Goal: Transaction & Acquisition: Purchase product/service

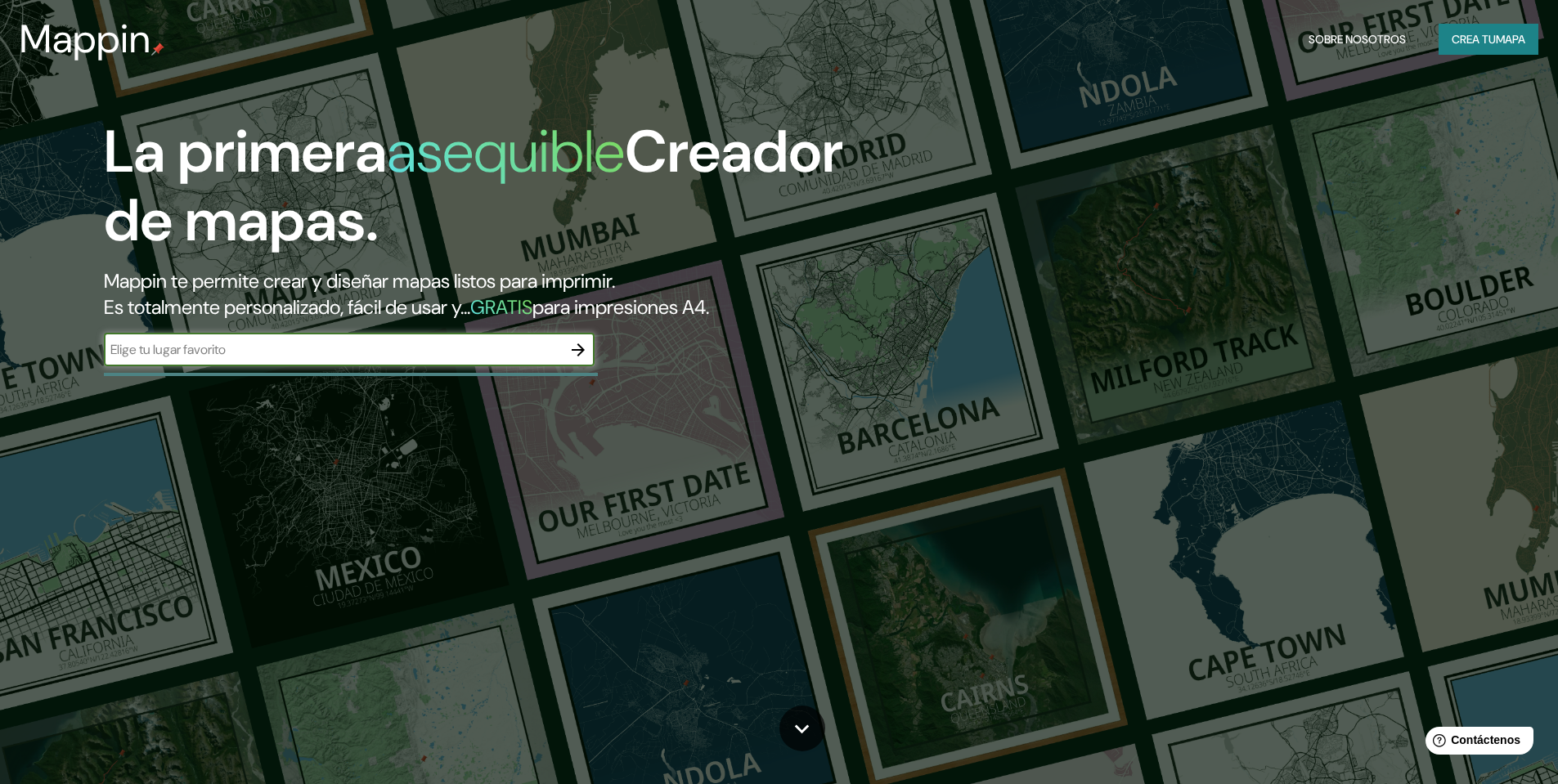
click at [1474, 46] on font "Crea tu" at bounding box center [1474, 39] width 45 height 15
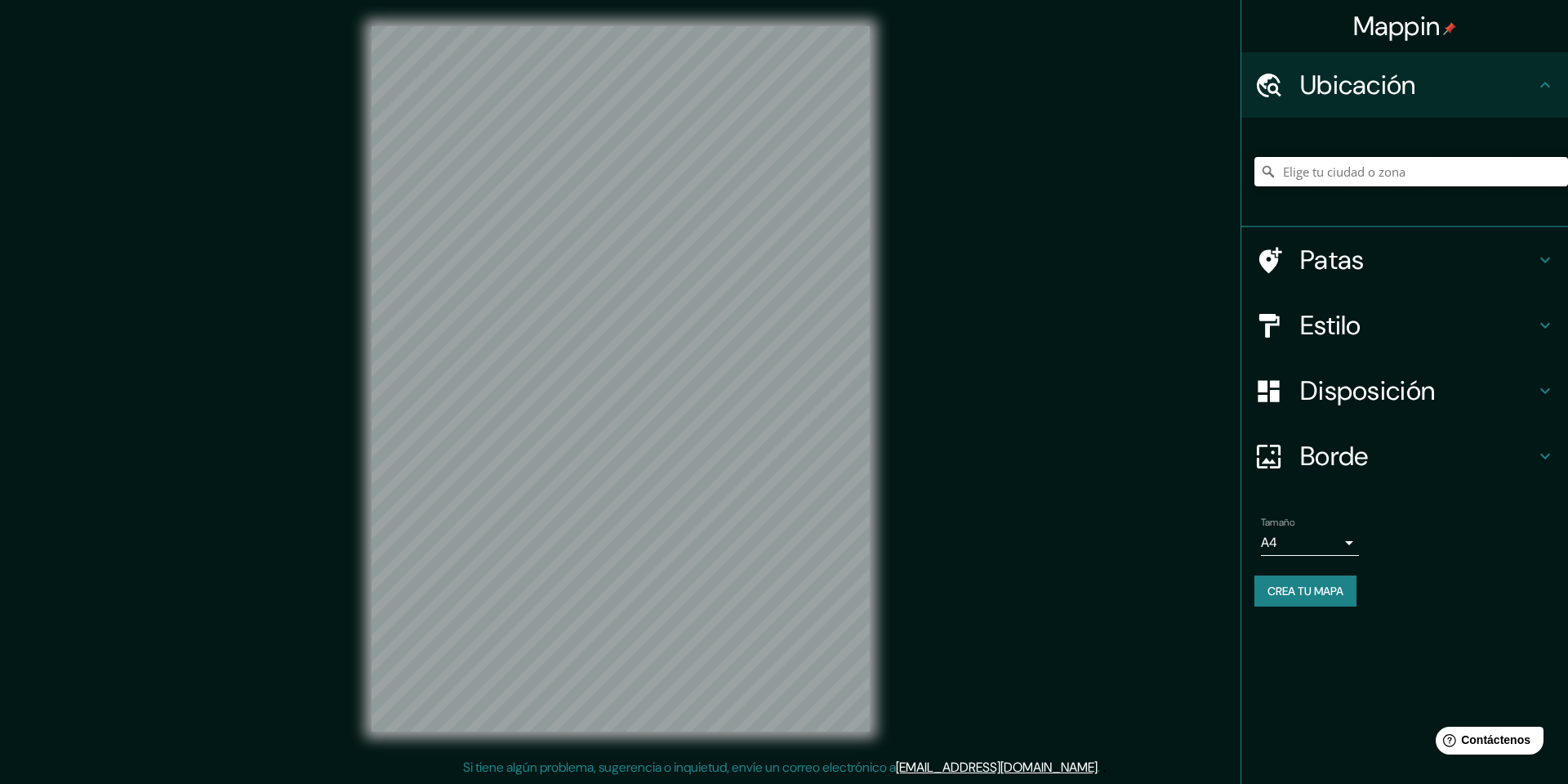
click at [1360, 165] on input "Elige tu ciudad o zona" at bounding box center [1411, 171] width 314 height 30
click at [1320, 167] on input "Elige tu ciudad o zona" at bounding box center [1411, 171] width 314 height 30
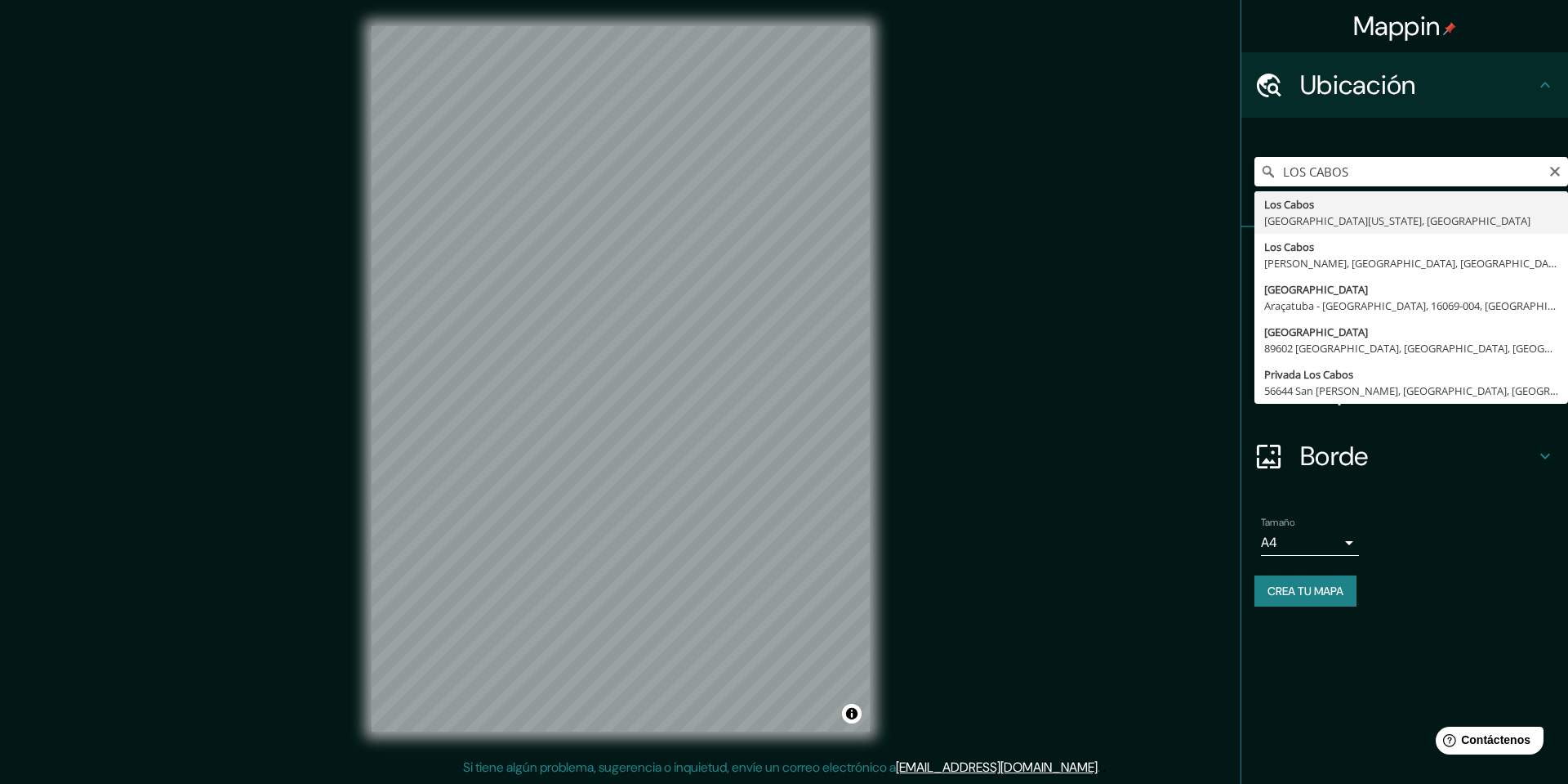
type input "Los Cabos, Baja California Sur, México"
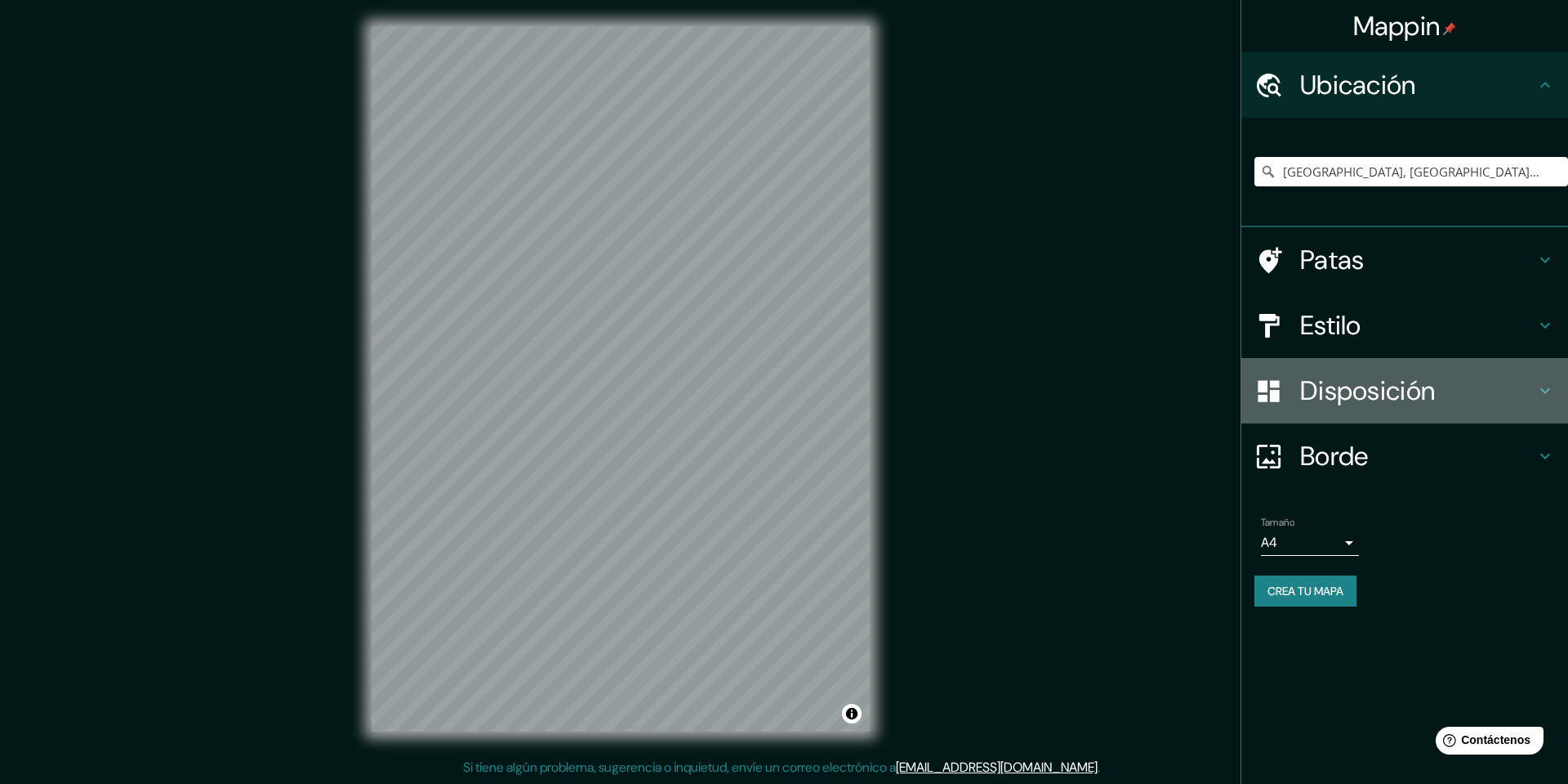
click at [1408, 398] on font "Disposición" at bounding box center [1368, 391] width 135 height 35
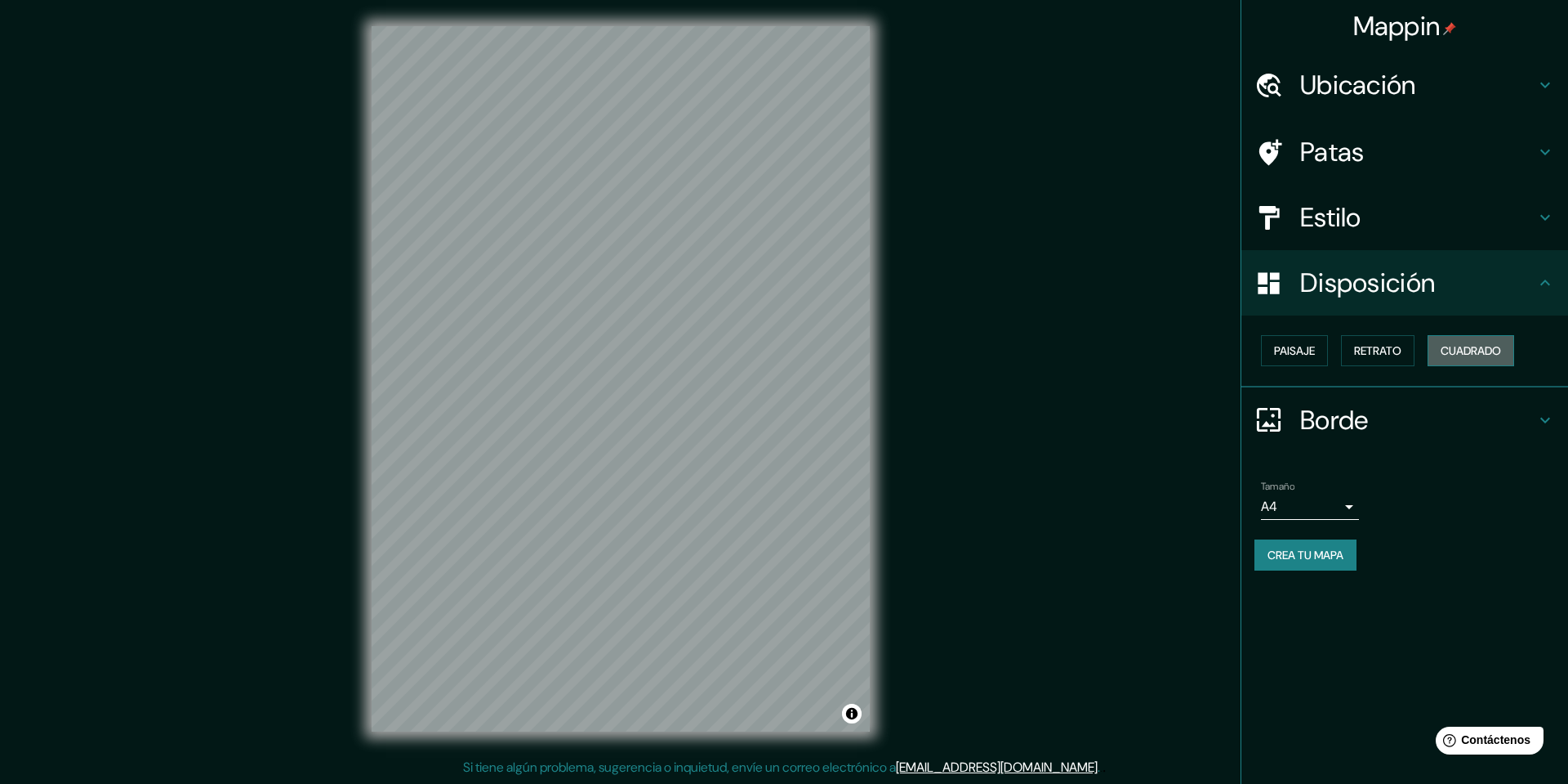
click at [1460, 352] on font "Cuadrado" at bounding box center [1471, 350] width 60 height 15
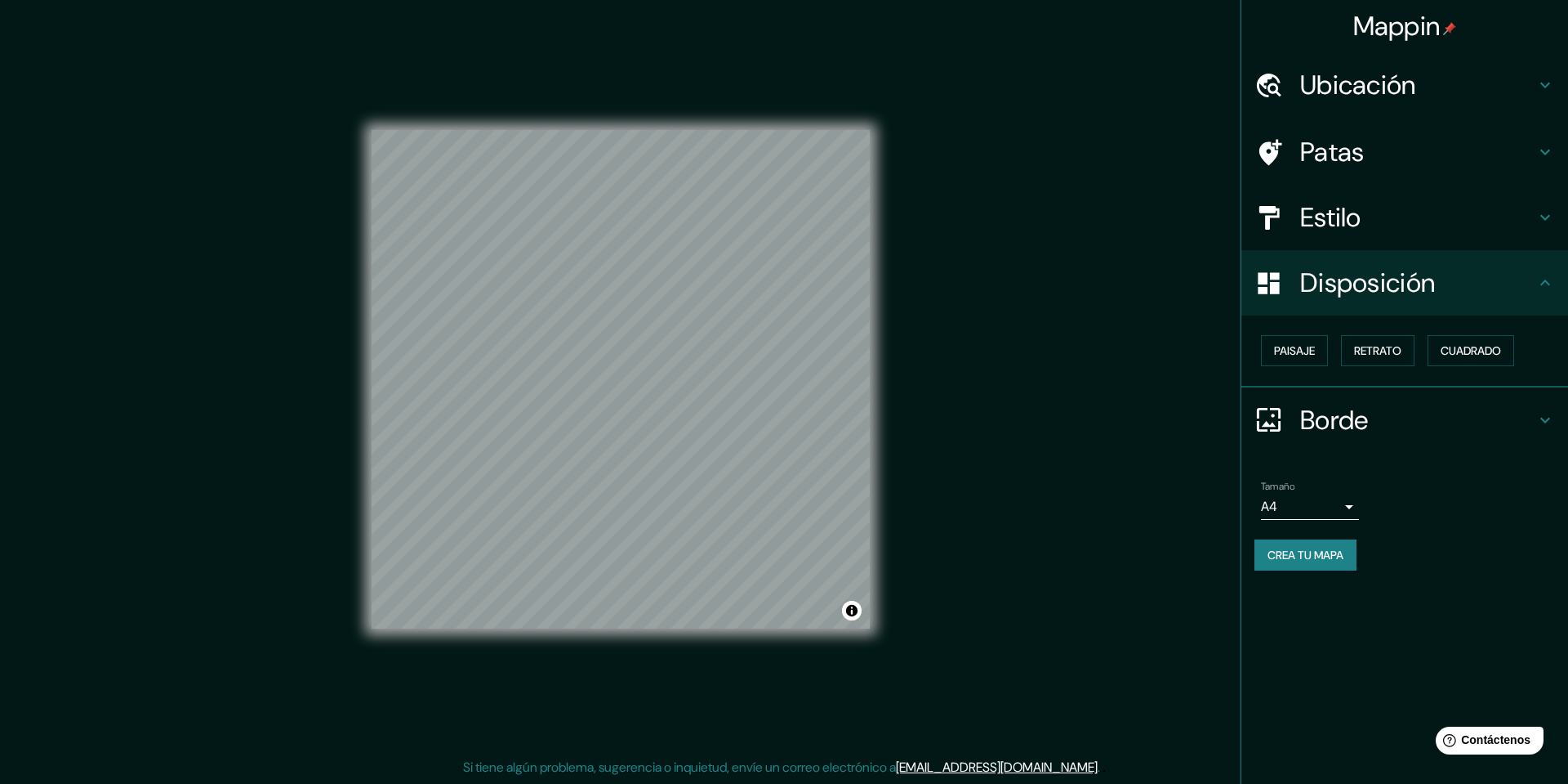
click at [1388, 230] on h4 "Estilo" at bounding box center [1418, 217] width 236 height 33
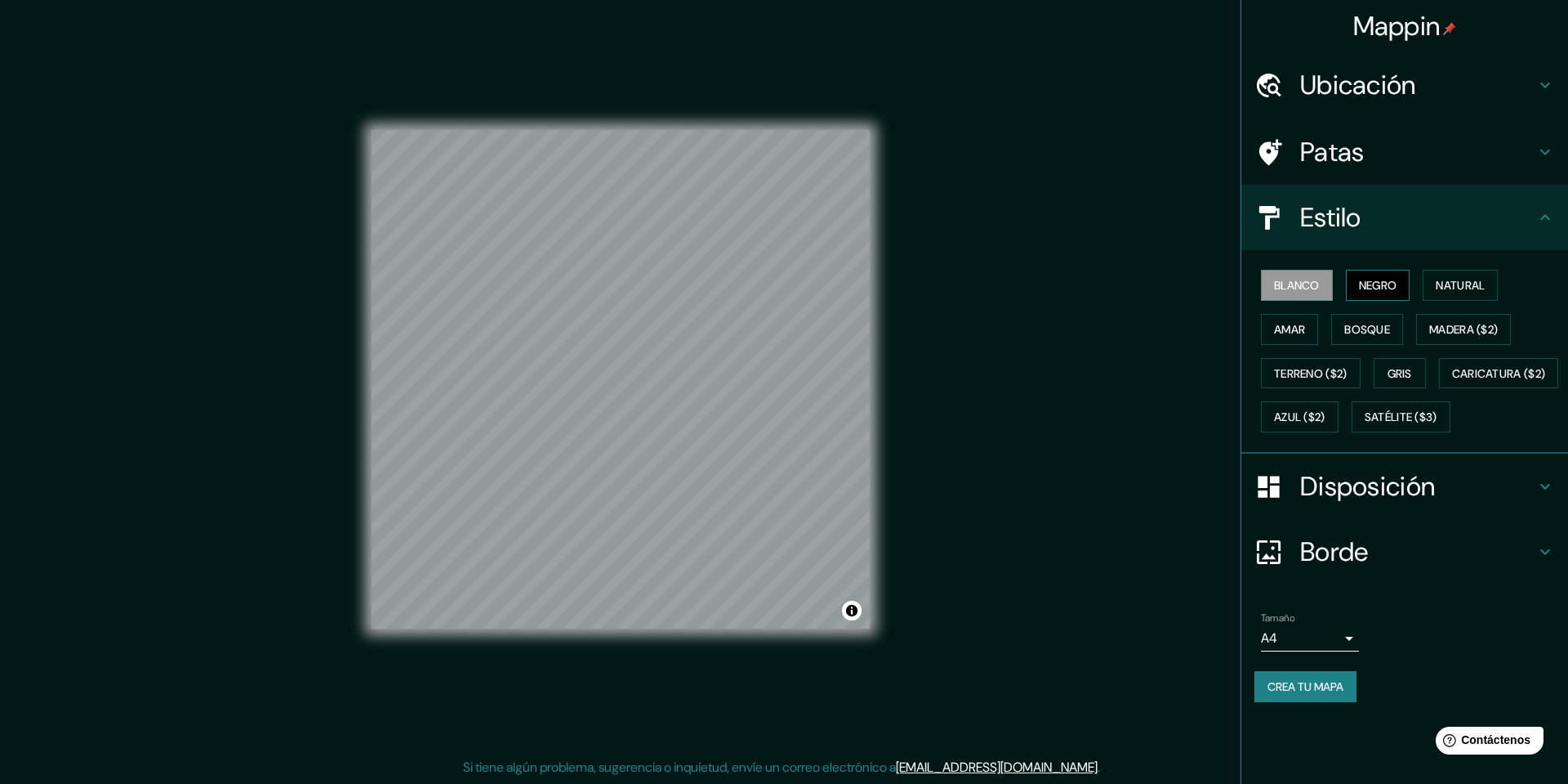
click at [1391, 277] on font "Negro" at bounding box center [1378, 284] width 39 height 21
click at [1438, 280] on button "Natural" at bounding box center [1461, 284] width 75 height 31
click at [1307, 328] on button "Amar" at bounding box center [1290, 329] width 57 height 31
click at [1351, 329] on font "Bosque" at bounding box center [1367, 329] width 46 height 15
click at [1423, 330] on button "Madera ($2)" at bounding box center [1464, 329] width 95 height 31
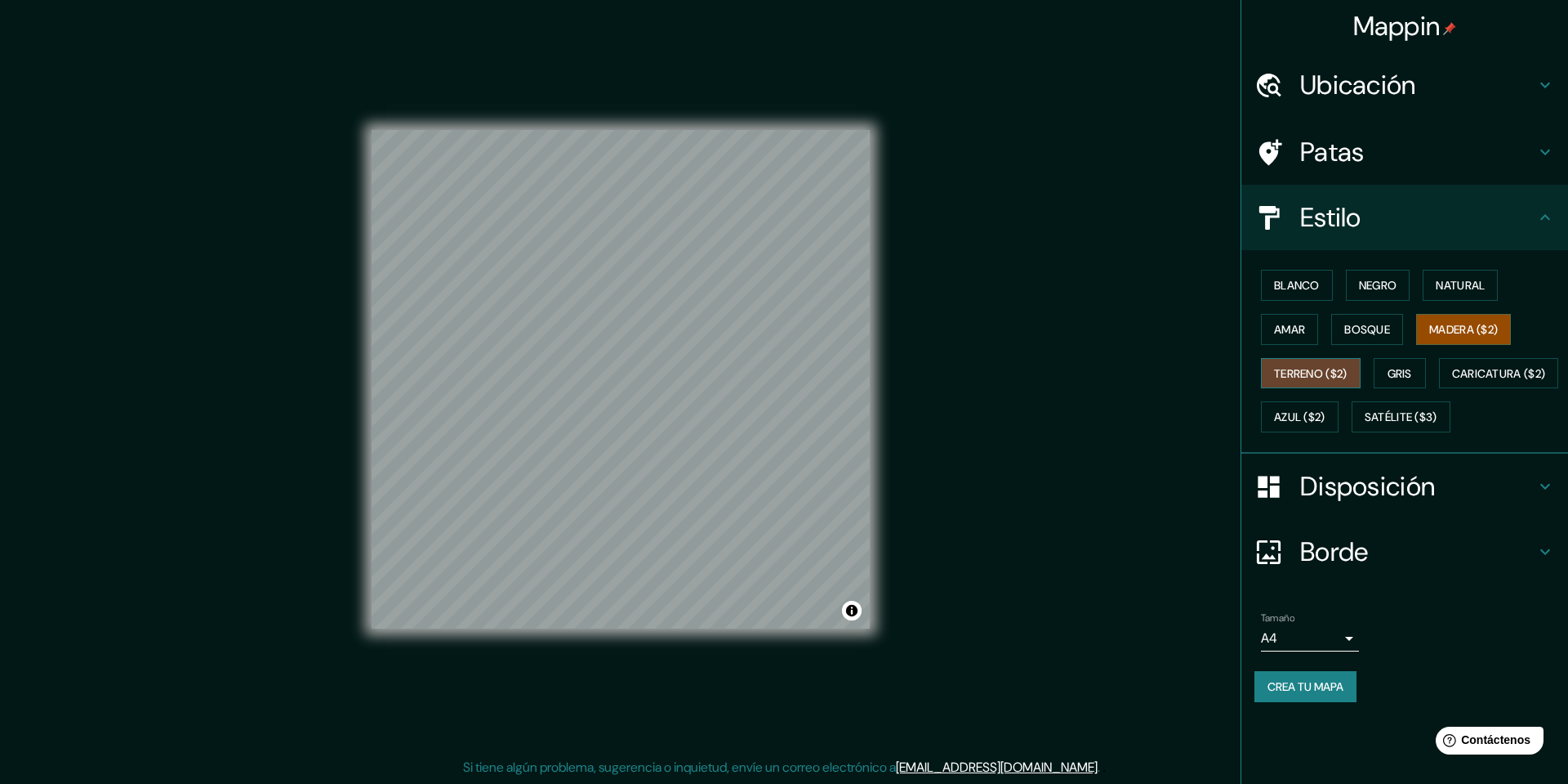
click at [1297, 374] on font "Terreno ($2)" at bounding box center [1311, 373] width 73 height 15
click at [1452, 381] on font "Caricatura ($2)" at bounding box center [1499, 373] width 94 height 15
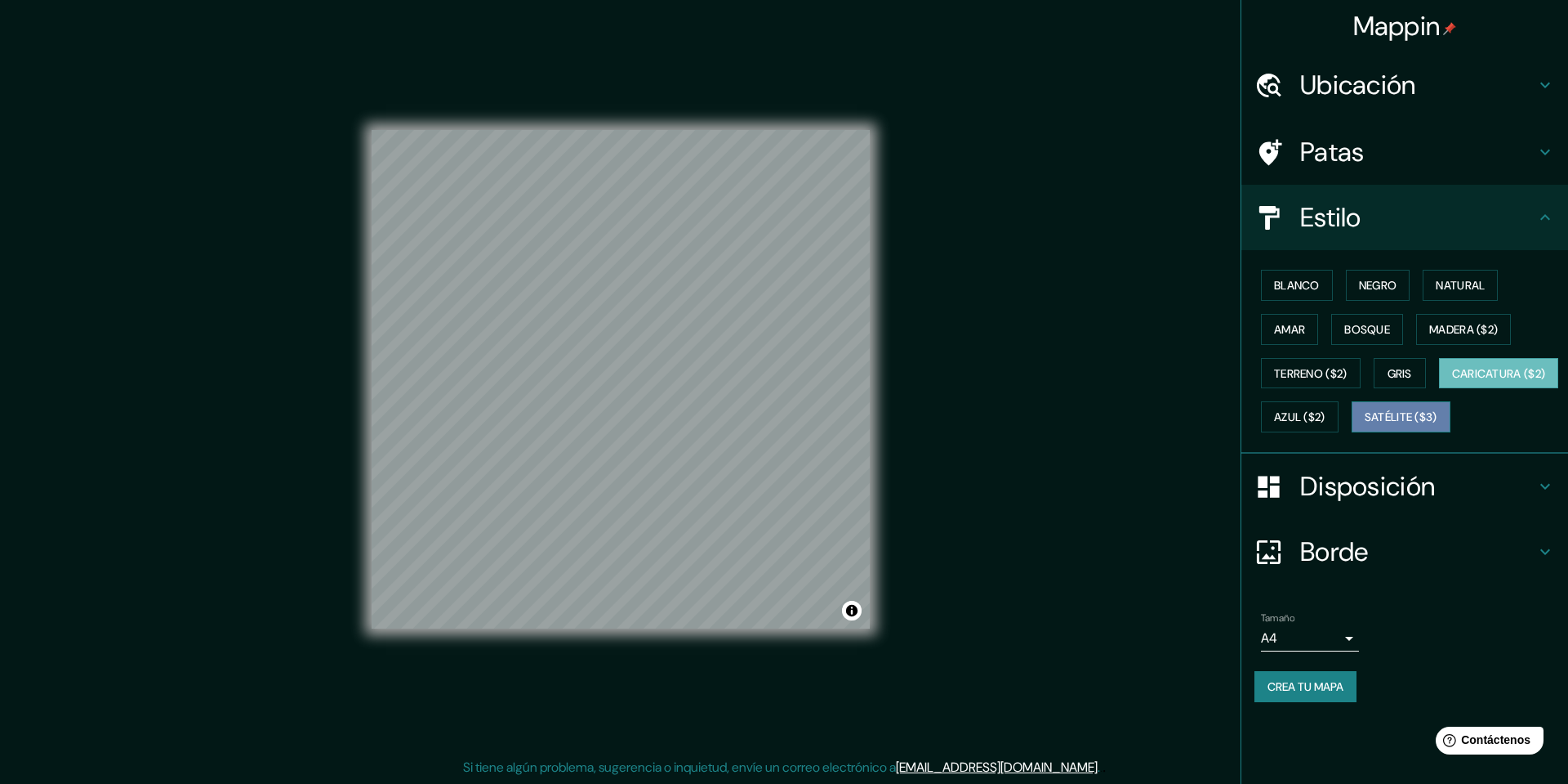
click at [1365, 425] on font "Satélite ($3)" at bounding box center [1401, 417] width 72 height 15
click at [1446, 295] on font "Natural" at bounding box center [1460, 284] width 49 height 21
click at [1344, 289] on div "Blanco Negro Natural Amar Bosque Madera ($2) Terreno ($2) Gris Caricatura ($2) …" at bounding box center [1411, 351] width 314 height 175
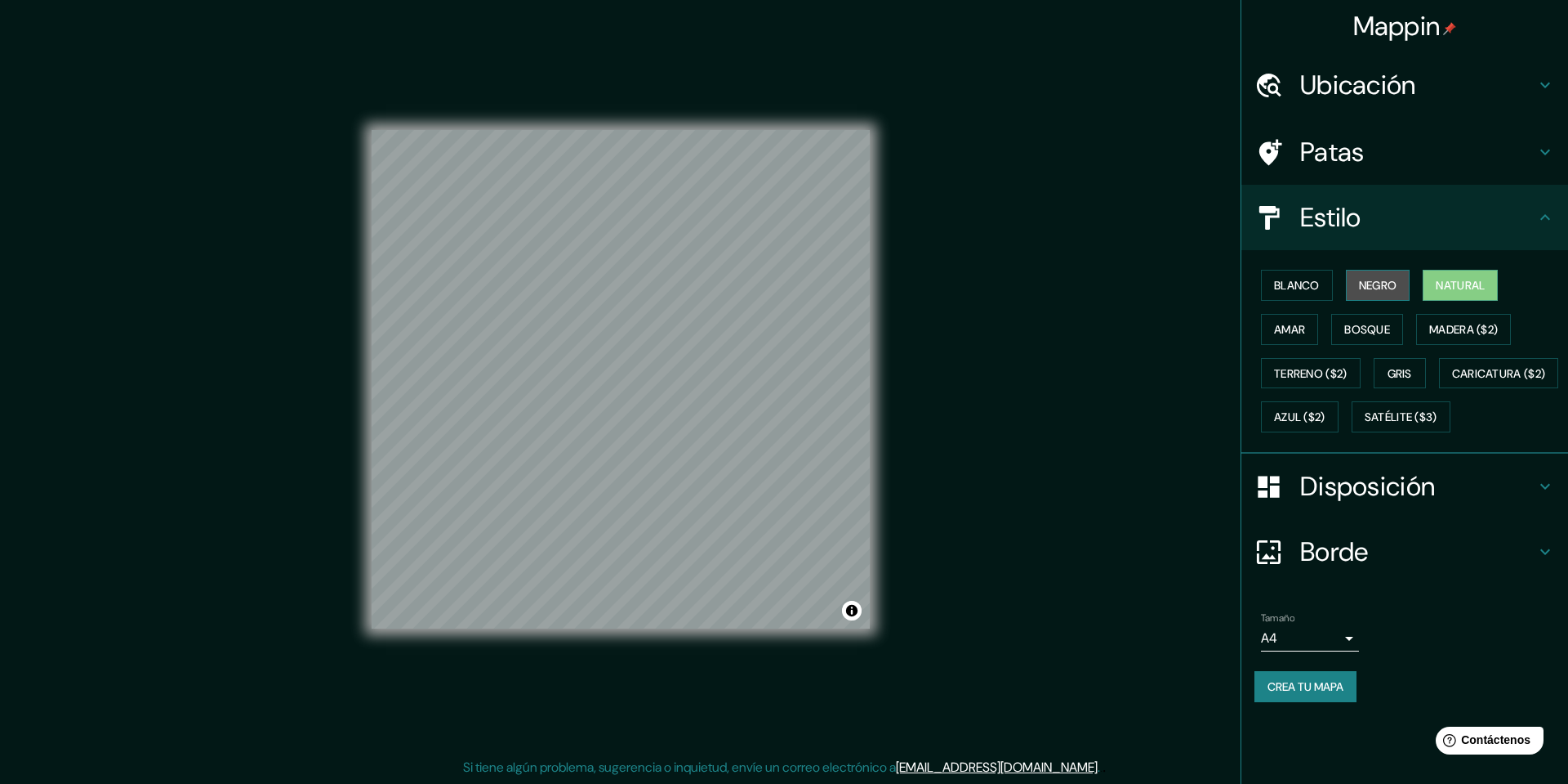
click at [1351, 289] on button "Negro" at bounding box center [1378, 284] width 64 height 31
click at [1267, 286] on button "Blanco" at bounding box center [1297, 284] width 72 height 31
click at [1326, 694] on font "Crea tu mapa" at bounding box center [1306, 686] width 76 height 15
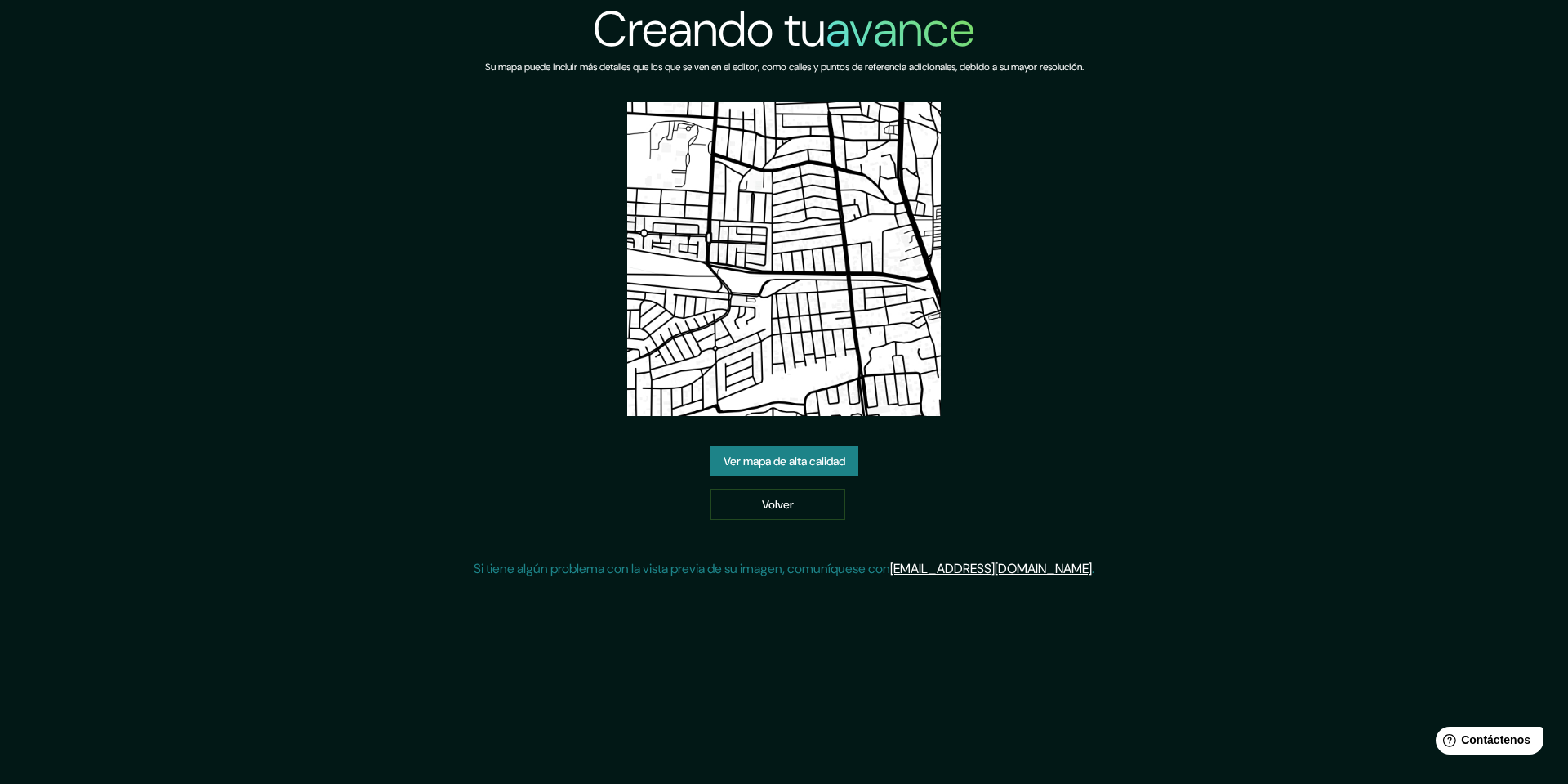
click at [753, 321] on img at bounding box center [784, 259] width 314 height 314
drag, startPoint x: 753, startPoint y: 321, endPoint x: 701, endPoint y: 411, distance: 103.9
click at [701, 411] on img at bounding box center [784, 259] width 314 height 314
click at [724, 452] on font "Ver mapa de alta calidad" at bounding box center [784, 460] width 122 height 21
